Goal: Task Accomplishment & Management: Use online tool/utility

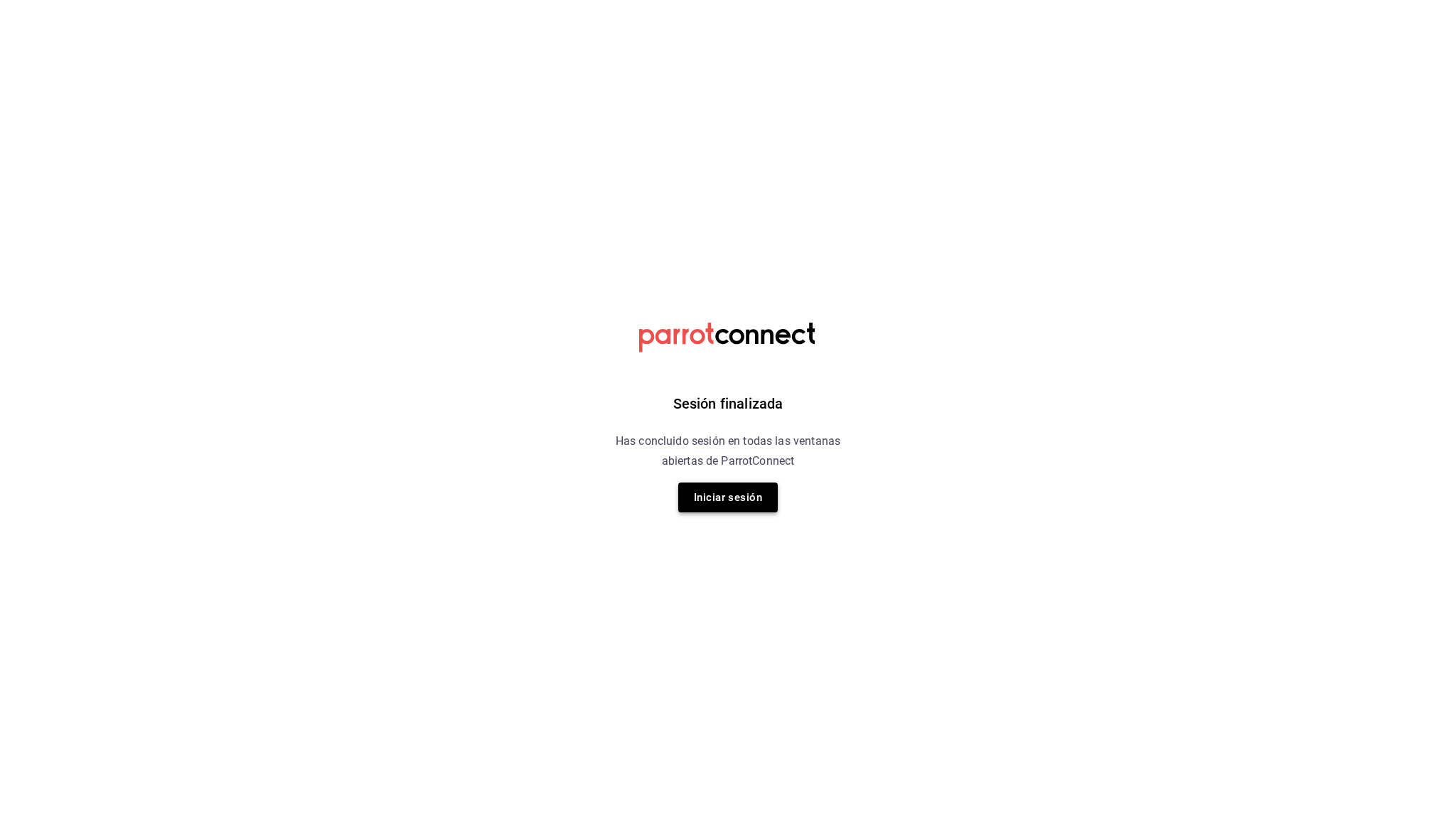
click at [738, 508] on button "Iniciar sesión" at bounding box center [728, 498] width 100 height 30
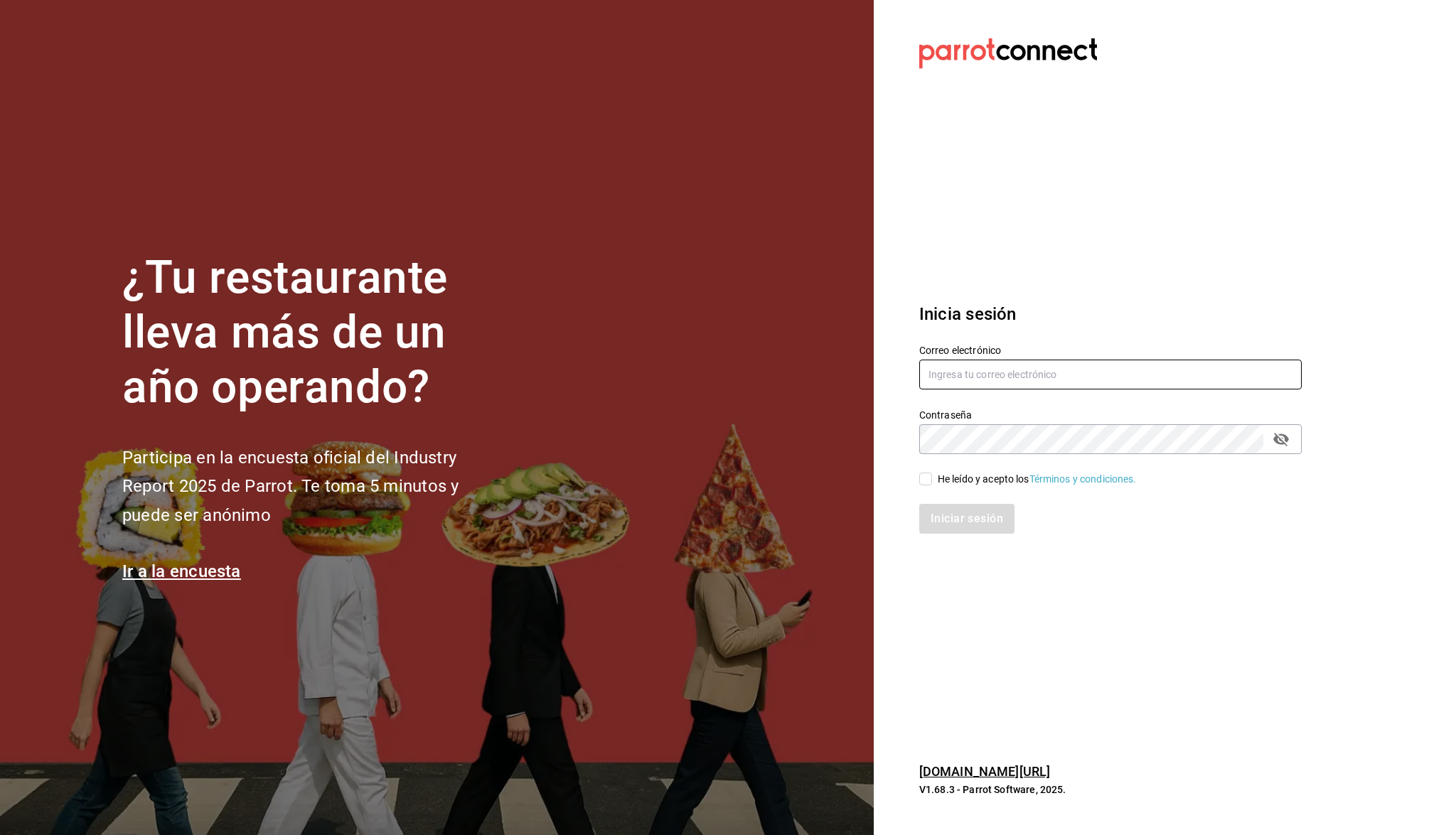
type input "[EMAIL_ADDRESS][DOMAIN_NAME]"
click at [925, 478] on input "He leído y acepto los Términos y condiciones." at bounding box center [926, 479] width 13 height 13
checkbox input "true"
click at [935, 521] on button "Iniciar sesión" at bounding box center [968, 519] width 97 height 30
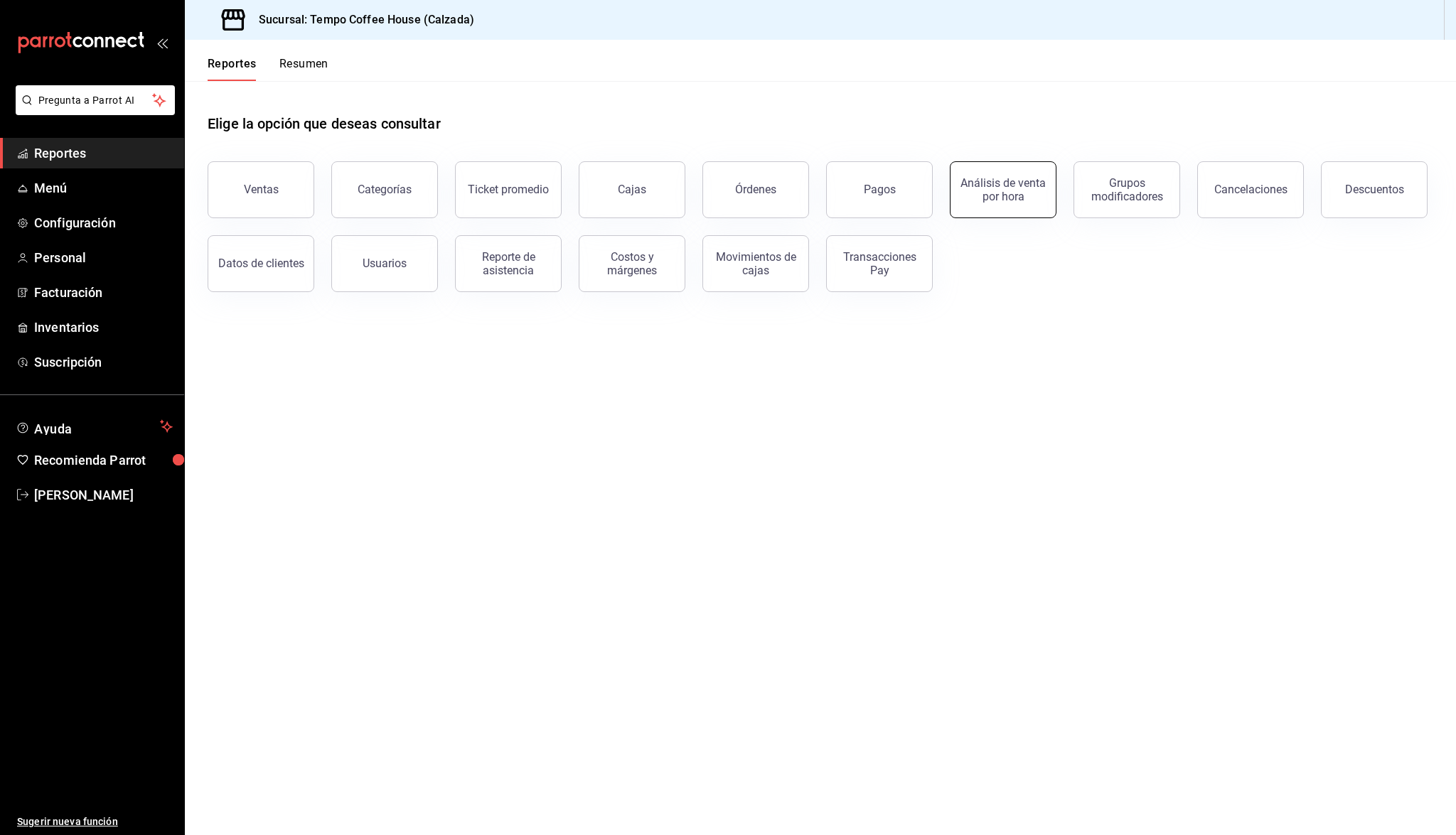
click at [1024, 206] on button "Análisis de venta por hora" at bounding box center [1002, 190] width 106 height 57
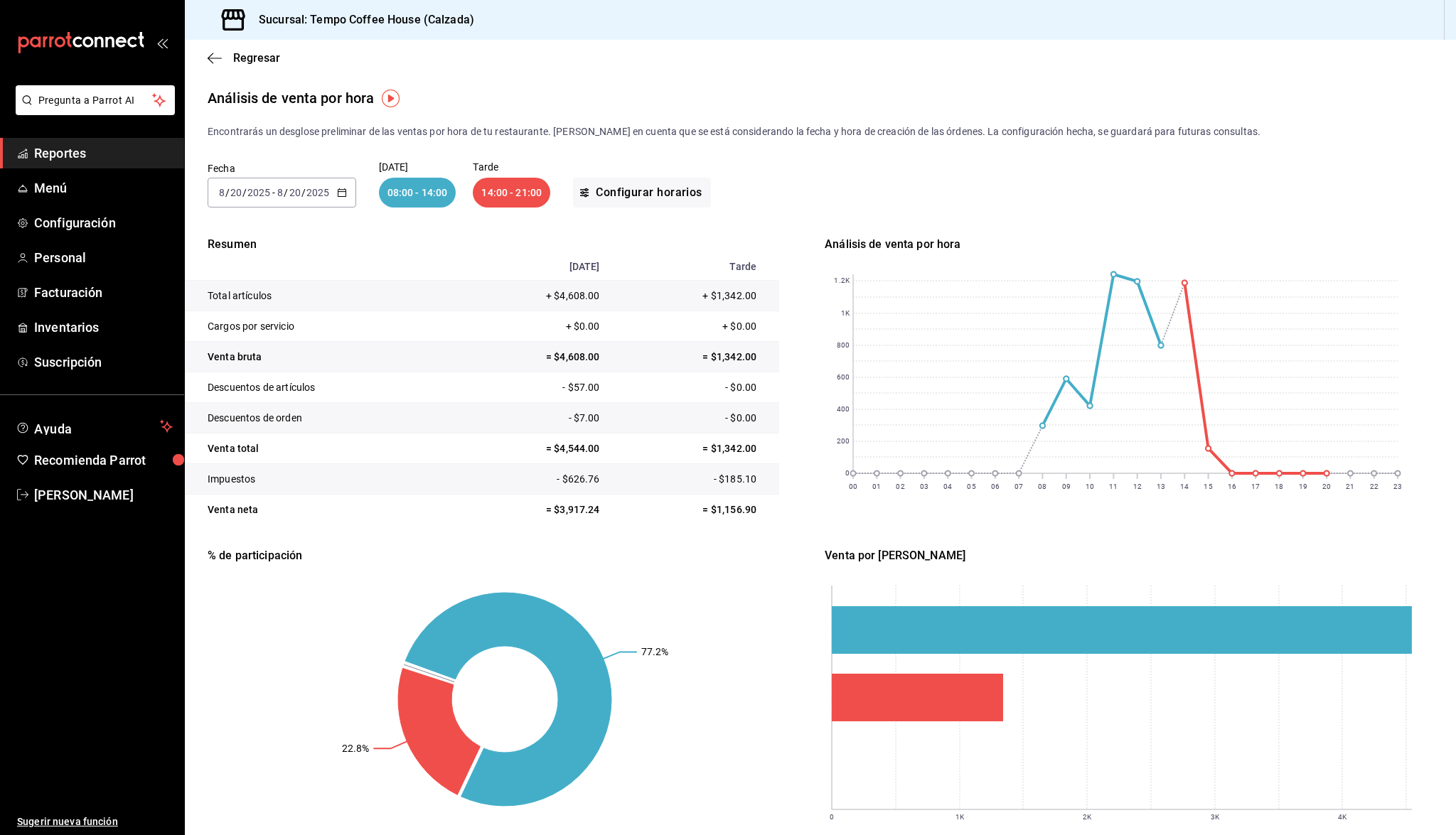
click at [506, 183] on div "14:00 - 21:00" at bounding box center [511, 193] width 78 height 30
click at [264, 188] on input "2025" at bounding box center [259, 193] width 24 height 11
click at [253, 333] on span "Mes actual" at bounding box center [275, 331] width 110 height 15
